Goal: Transaction & Acquisition: Book appointment/travel/reservation

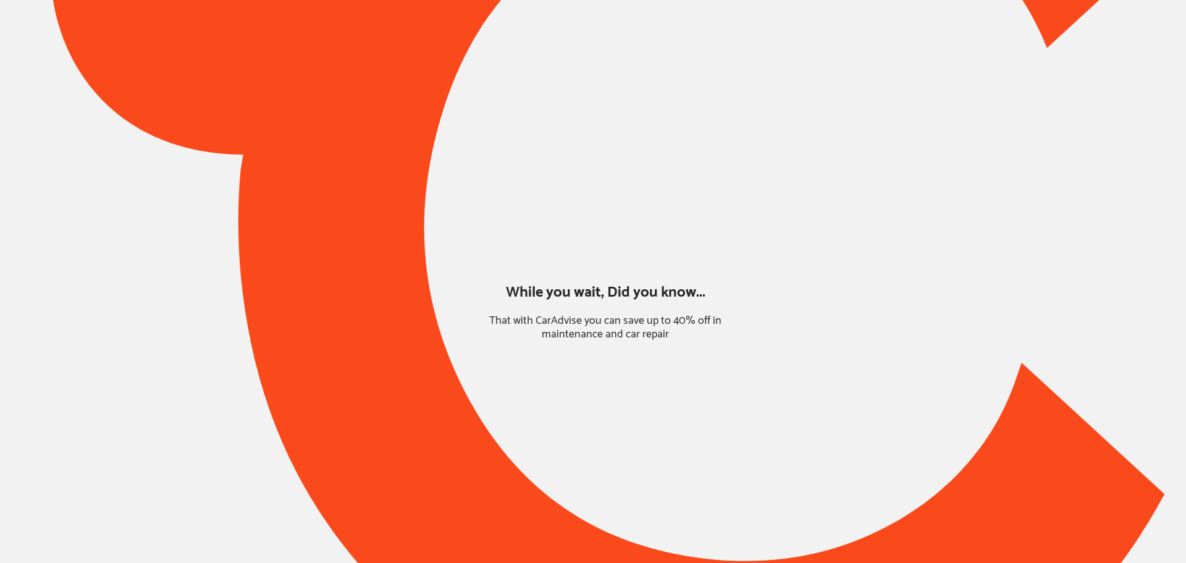
type input "*******"
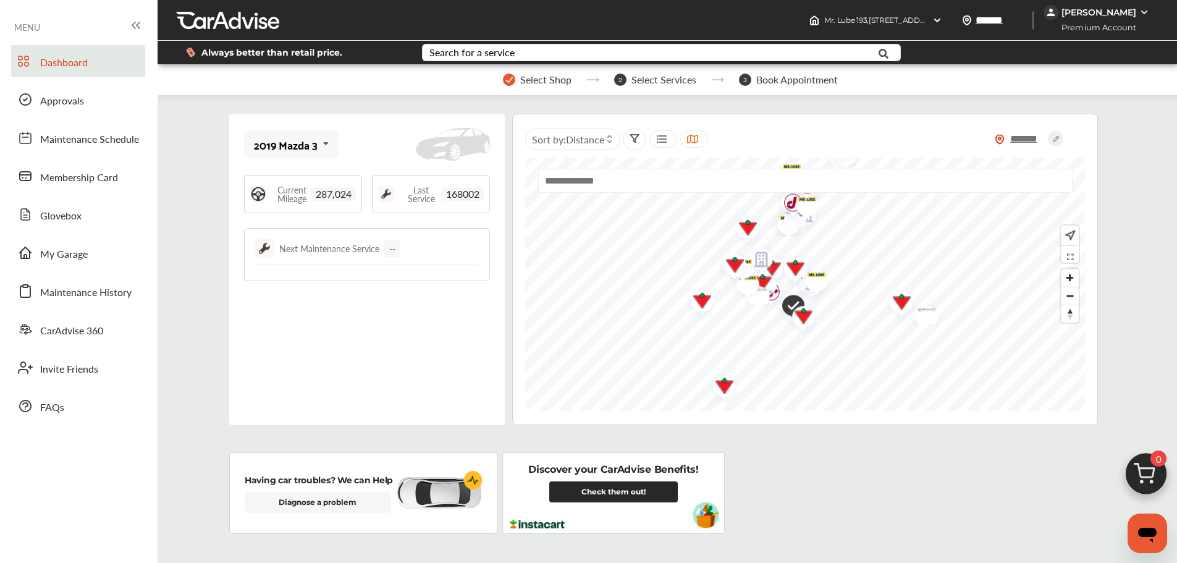
click at [77, 247] on span "My Garage" at bounding box center [64, 255] width 48 height 16
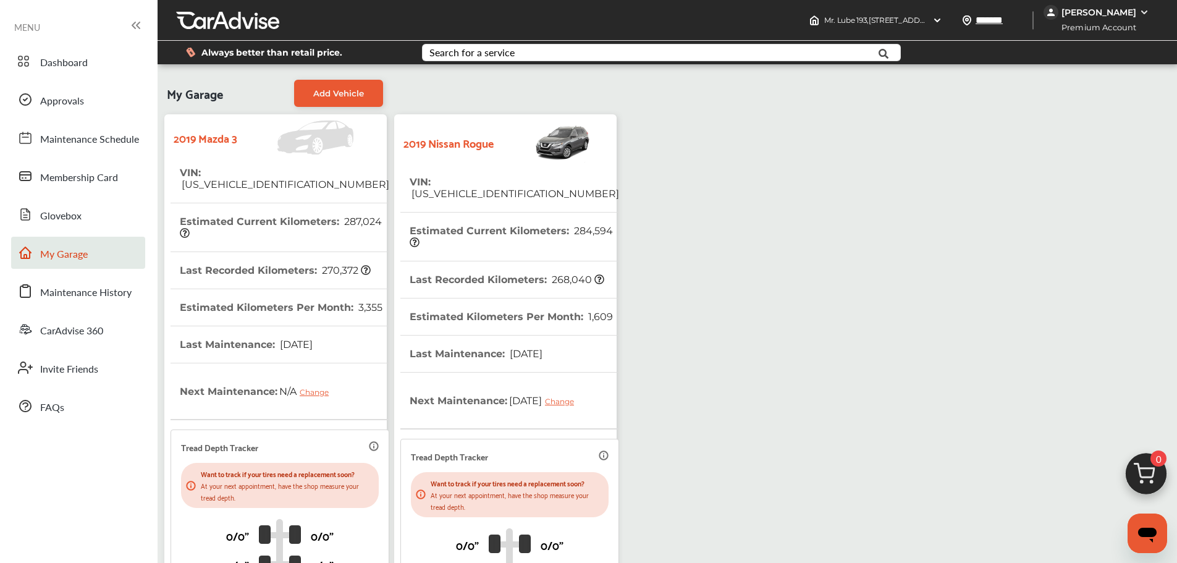
click at [313, 339] on span "[DATE]" at bounding box center [295, 345] width 35 height 12
click at [104, 69] on link "Dashboard" at bounding box center [78, 61] width 134 height 32
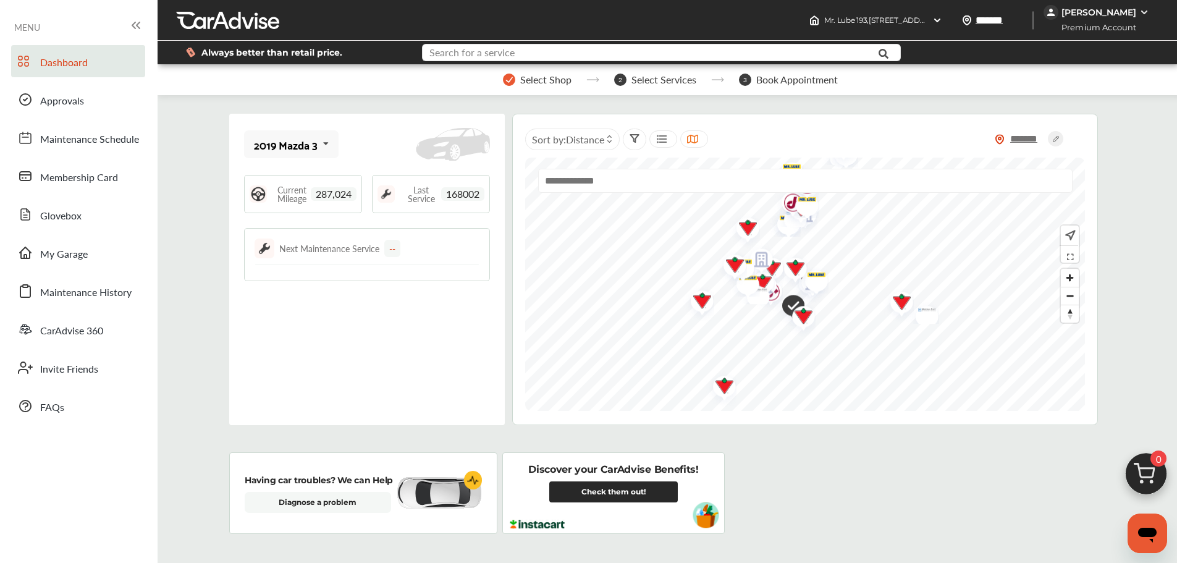
click at [584, 47] on input "text" at bounding box center [641, 53] width 437 height 19
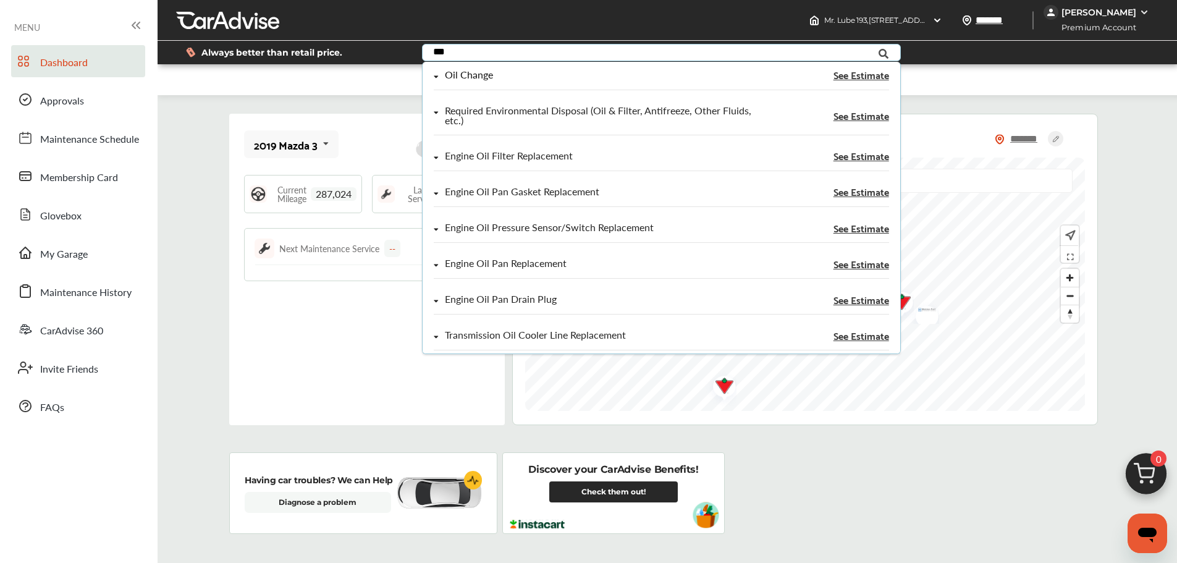
type input "***"
click at [683, 69] on div "Oil Change See Estimate" at bounding box center [662, 80] width 478 height 36
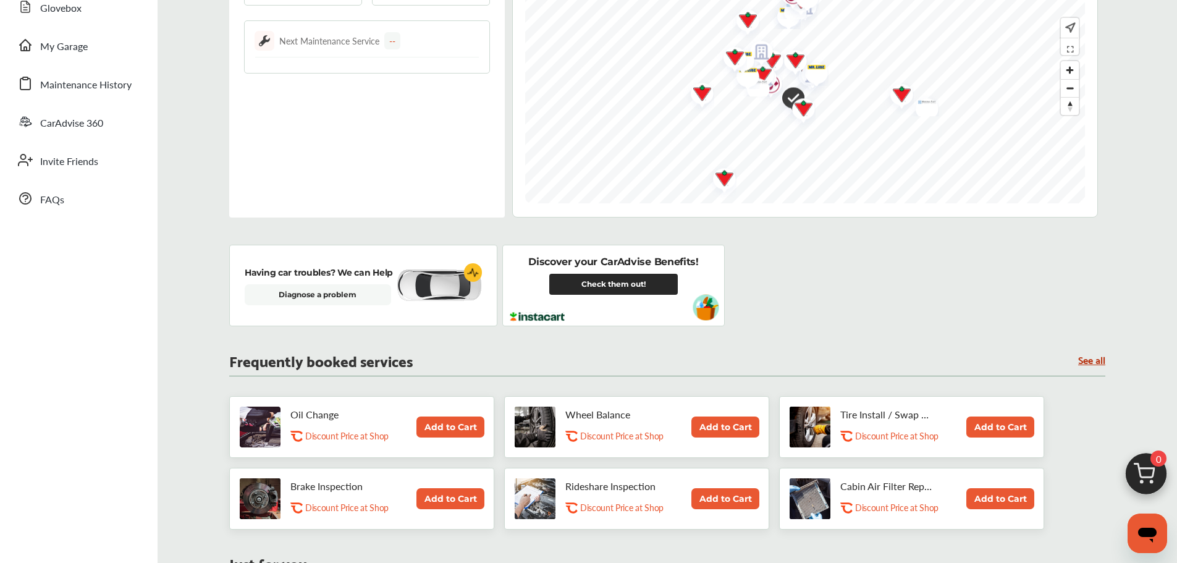
scroll to position [309, 0]
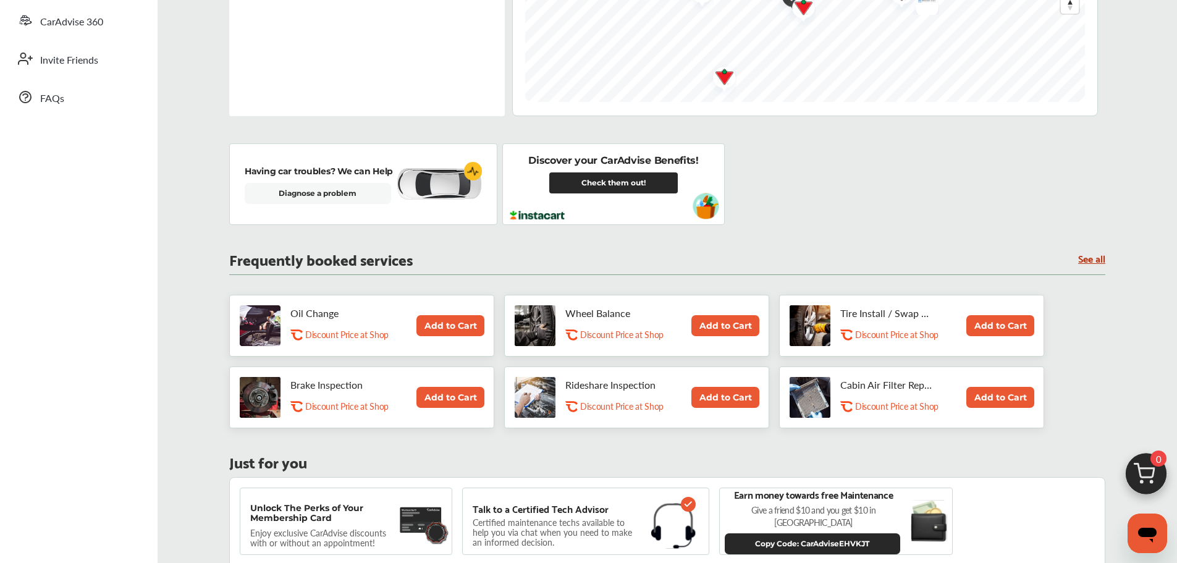
click at [452, 321] on button "Add to Cart" at bounding box center [450, 325] width 68 height 21
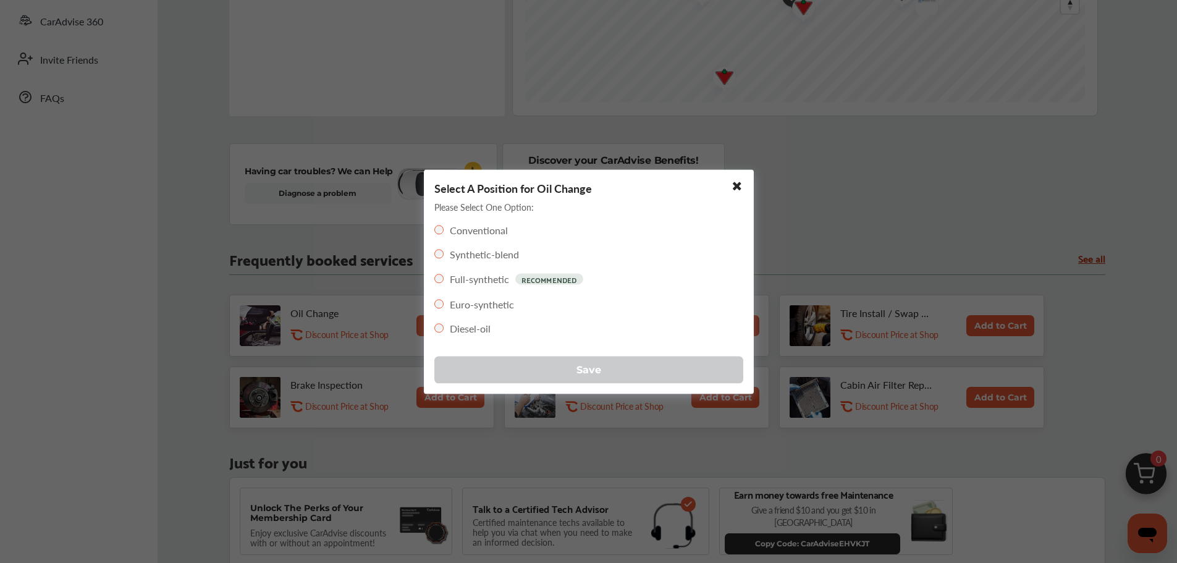
click at [490, 382] on button "Save" at bounding box center [588, 369] width 309 height 27
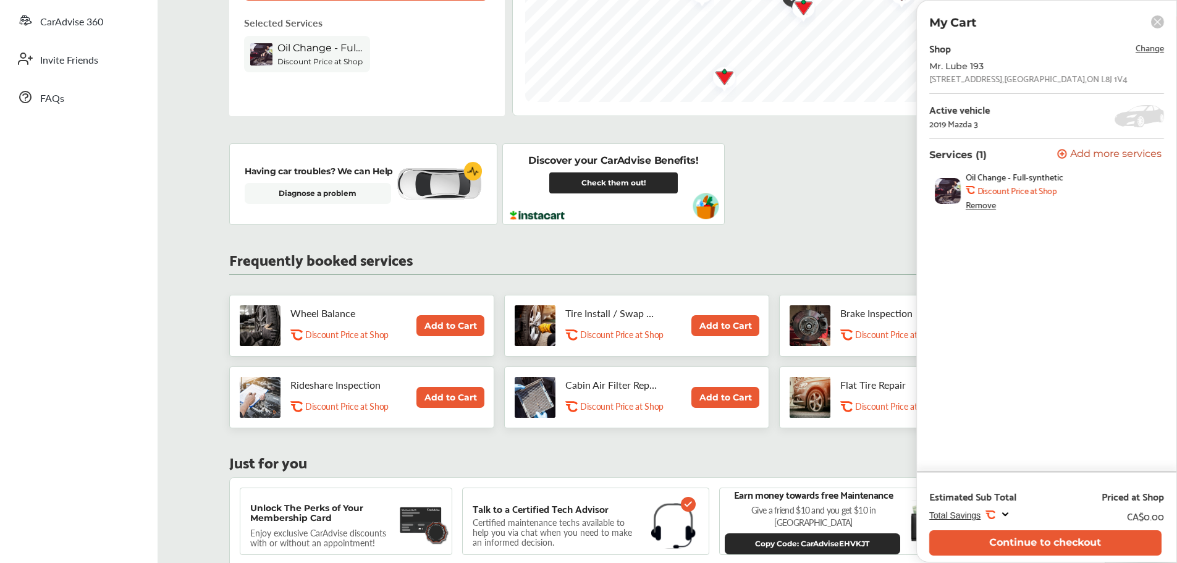
click at [939, 484] on button "Continue to checkout" at bounding box center [1045, 542] width 232 height 25
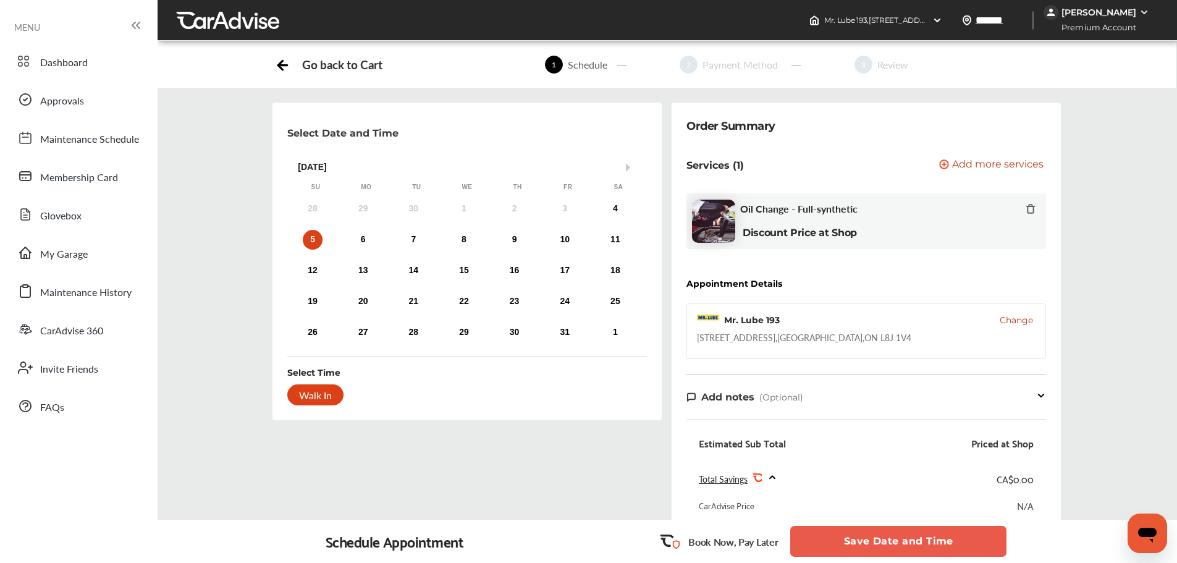
click at [619, 209] on div "4" at bounding box center [616, 209] width 20 height 20
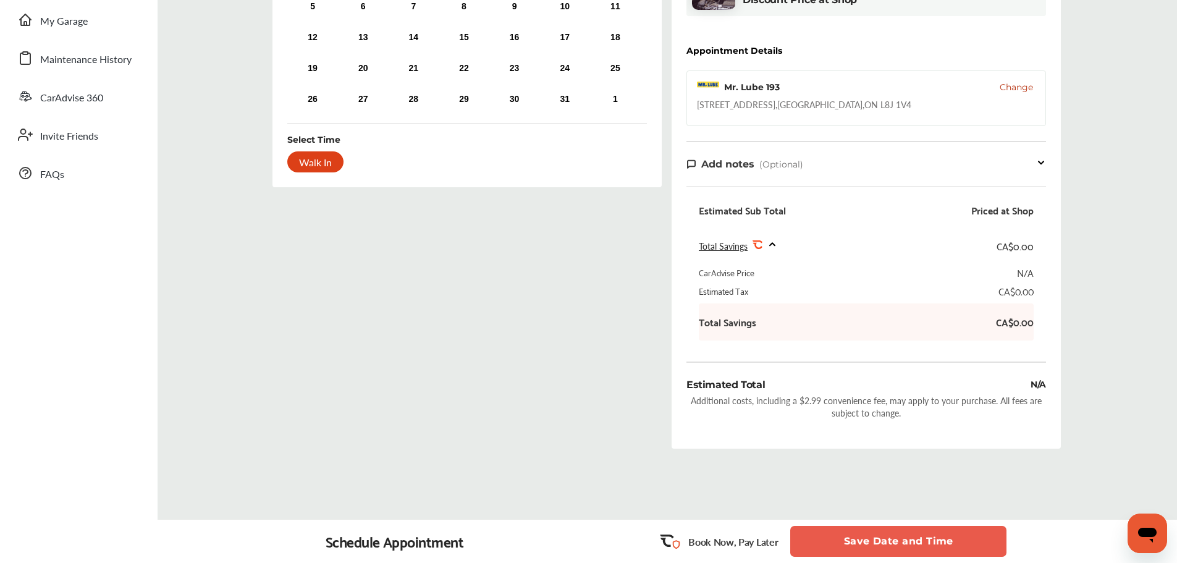
scroll to position [211, 0]
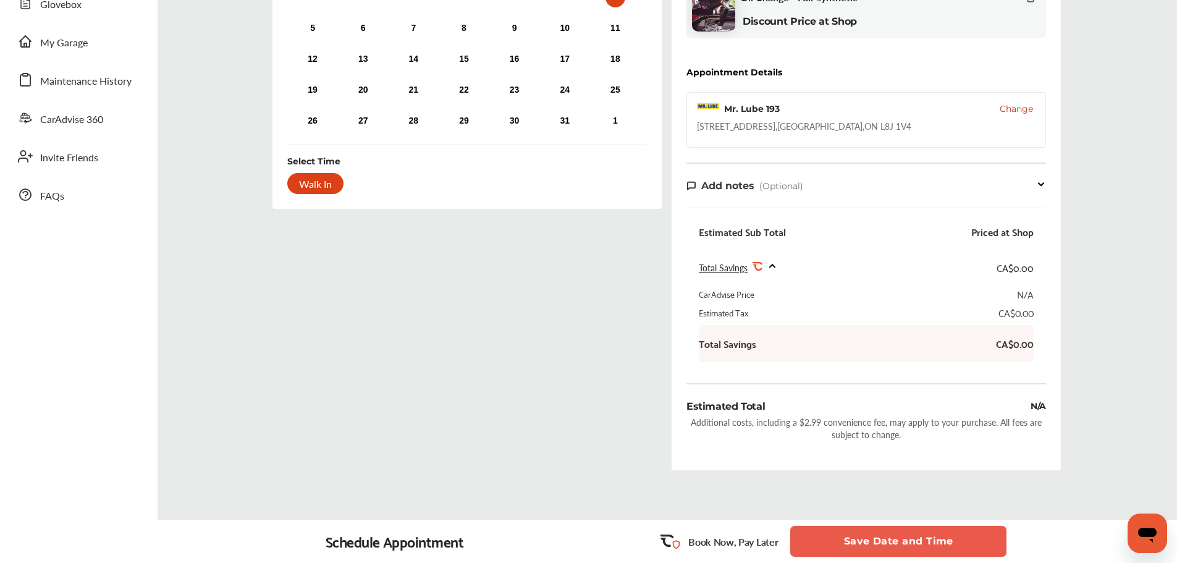
click at [939, 105] on span "Change" at bounding box center [1016, 109] width 33 height 12
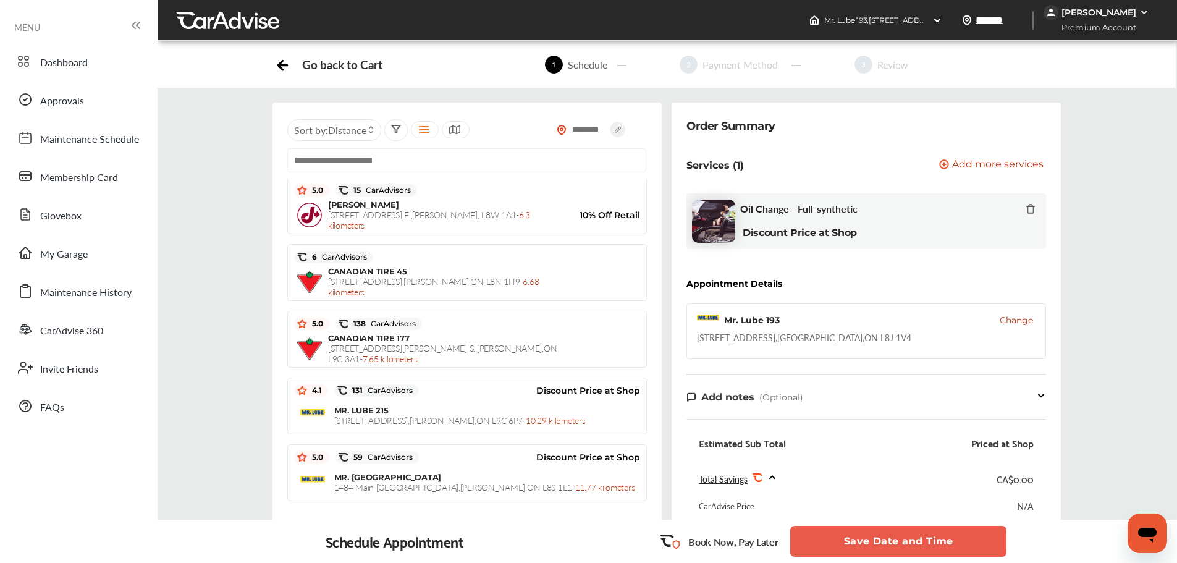
scroll to position [371, 0]
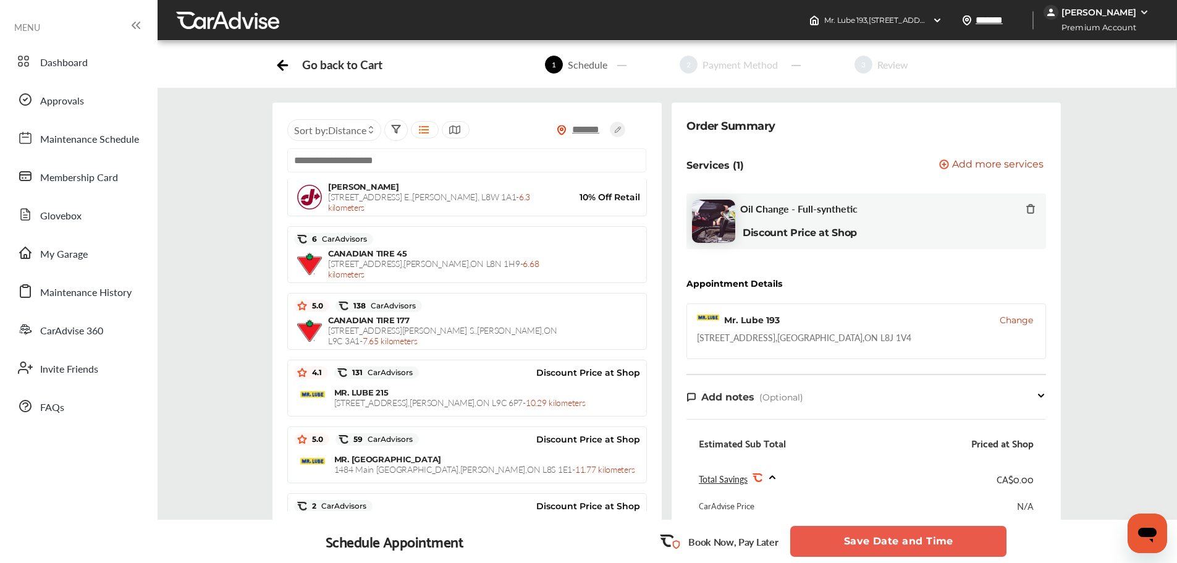
click at [375, 391] on span "MR. LUBE 215" at bounding box center [361, 392] width 54 height 10
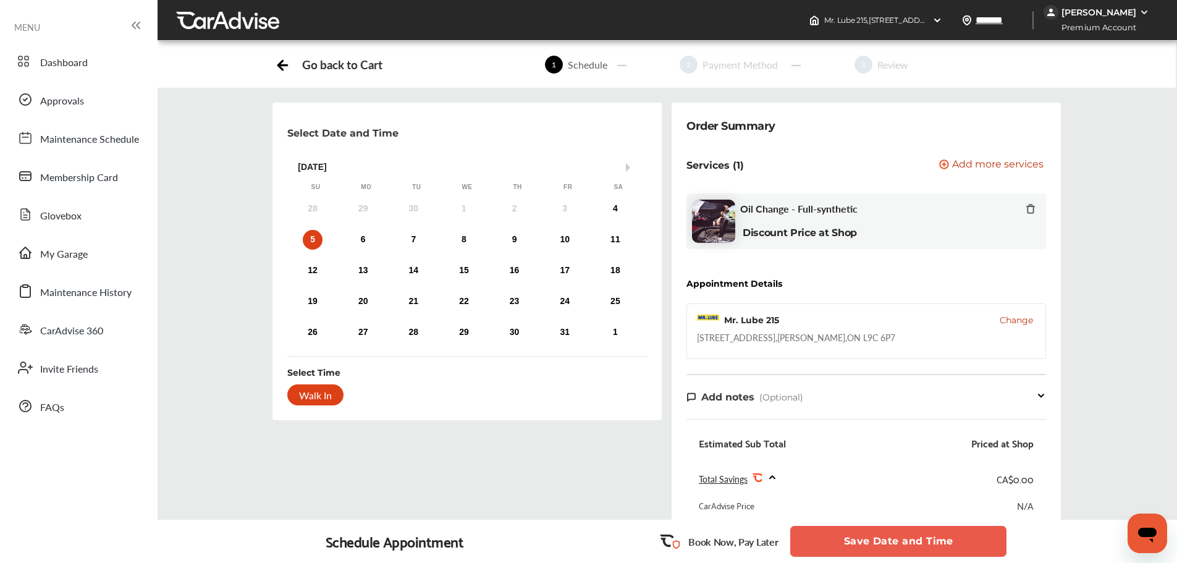
click at [621, 205] on div "4" at bounding box center [616, 209] width 20 height 20
click at [900, 484] on button "Save Date and Time" at bounding box center [898, 541] width 216 height 31
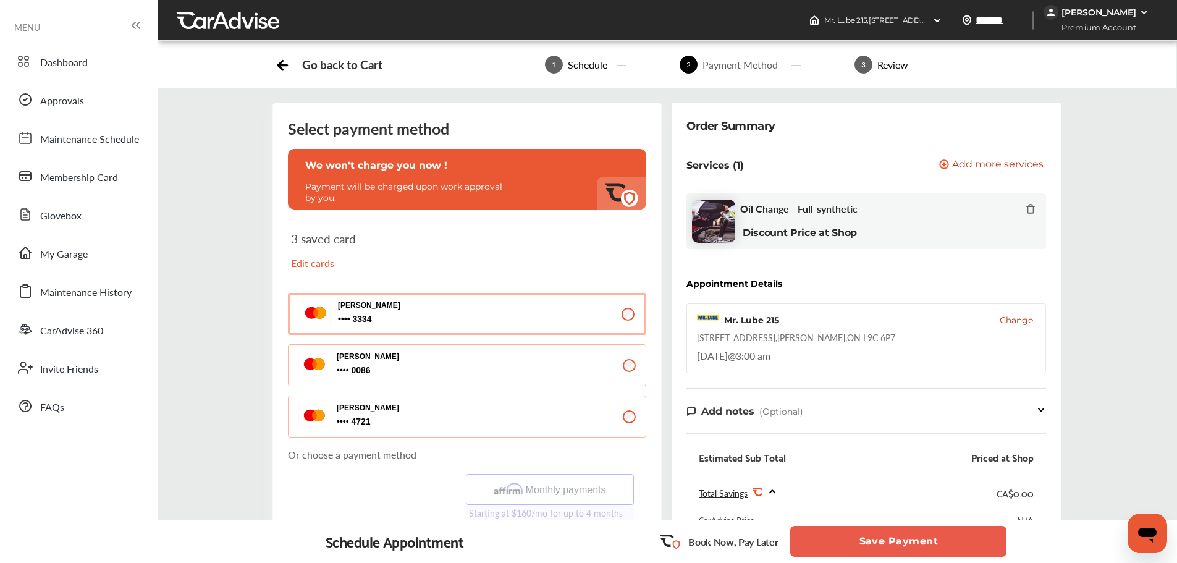
click at [879, 484] on button "Save Payment" at bounding box center [898, 541] width 216 height 31
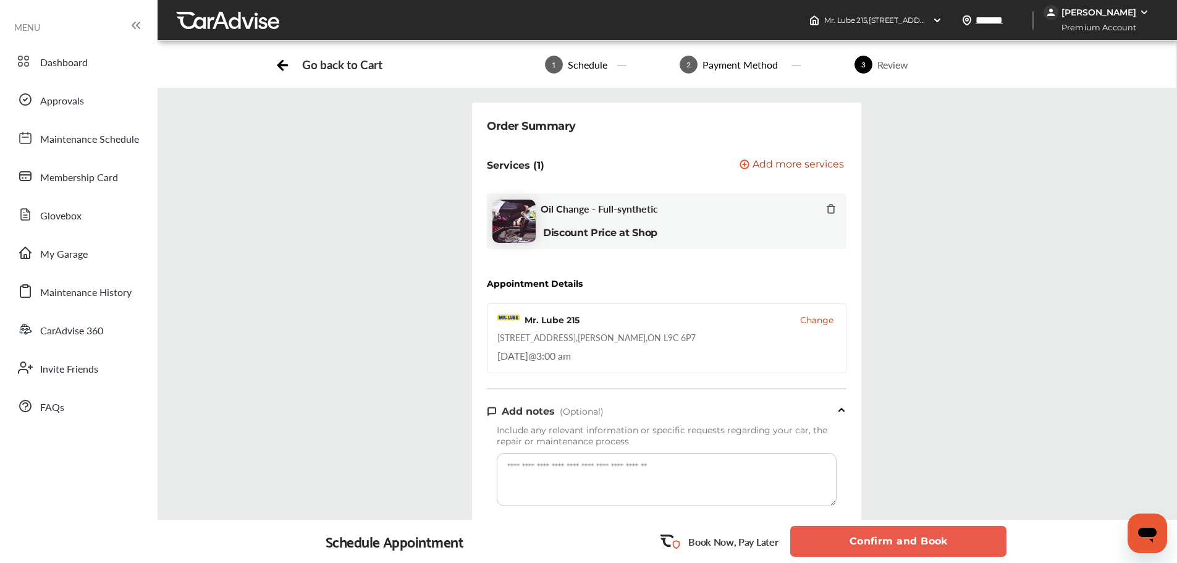
drag, startPoint x: 876, startPoint y: 545, endPoint x: 886, endPoint y: 533, distance: 15.8
click at [871, 484] on button "Confirm and Book" at bounding box center [898, 541] width 216 height 31
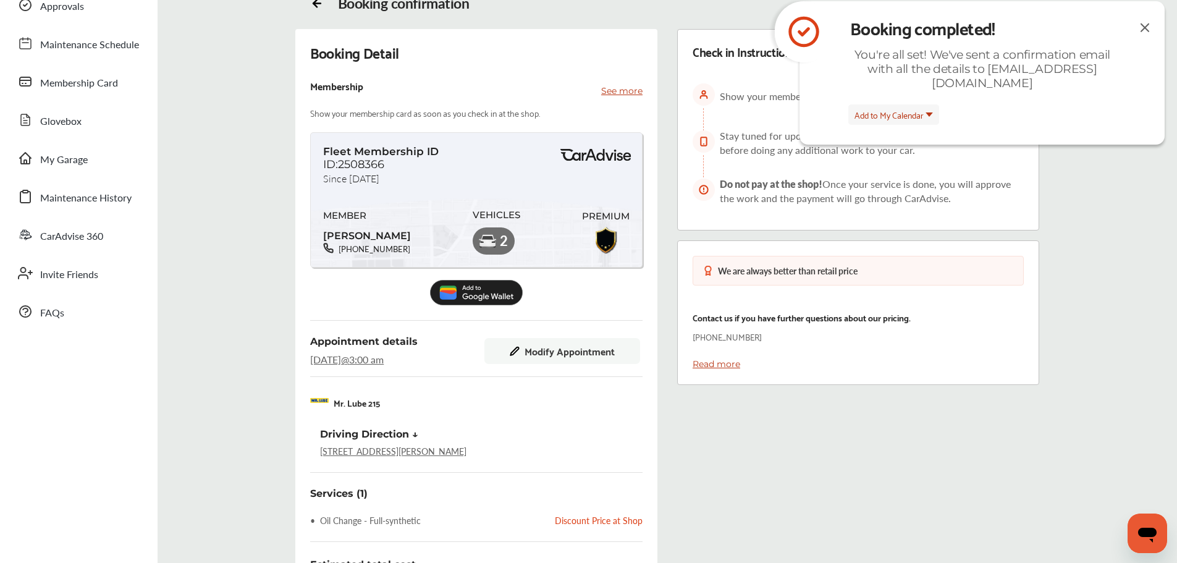
scroll to position [264, 0]
